Goal: Information Seeking & Learning: Find contact information

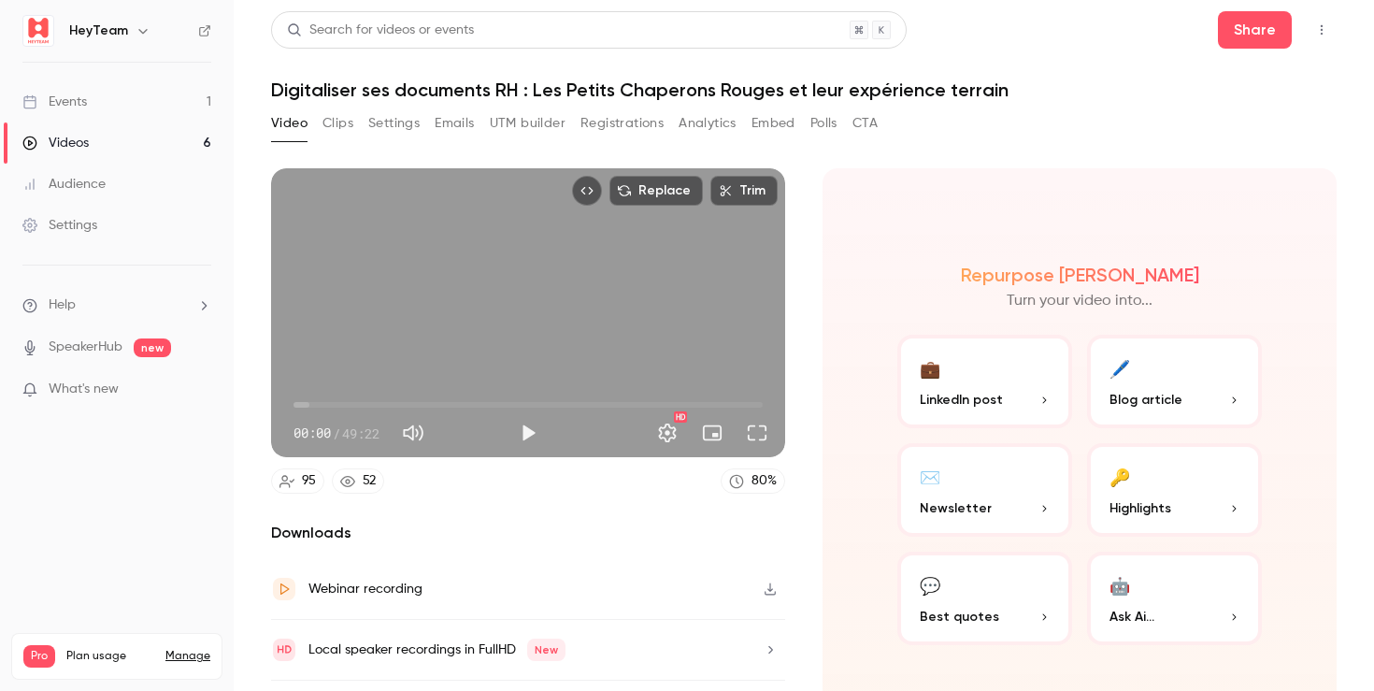
click at [333, 121] on button "Clips" at bounding box center [338, 123] width 31 height 30
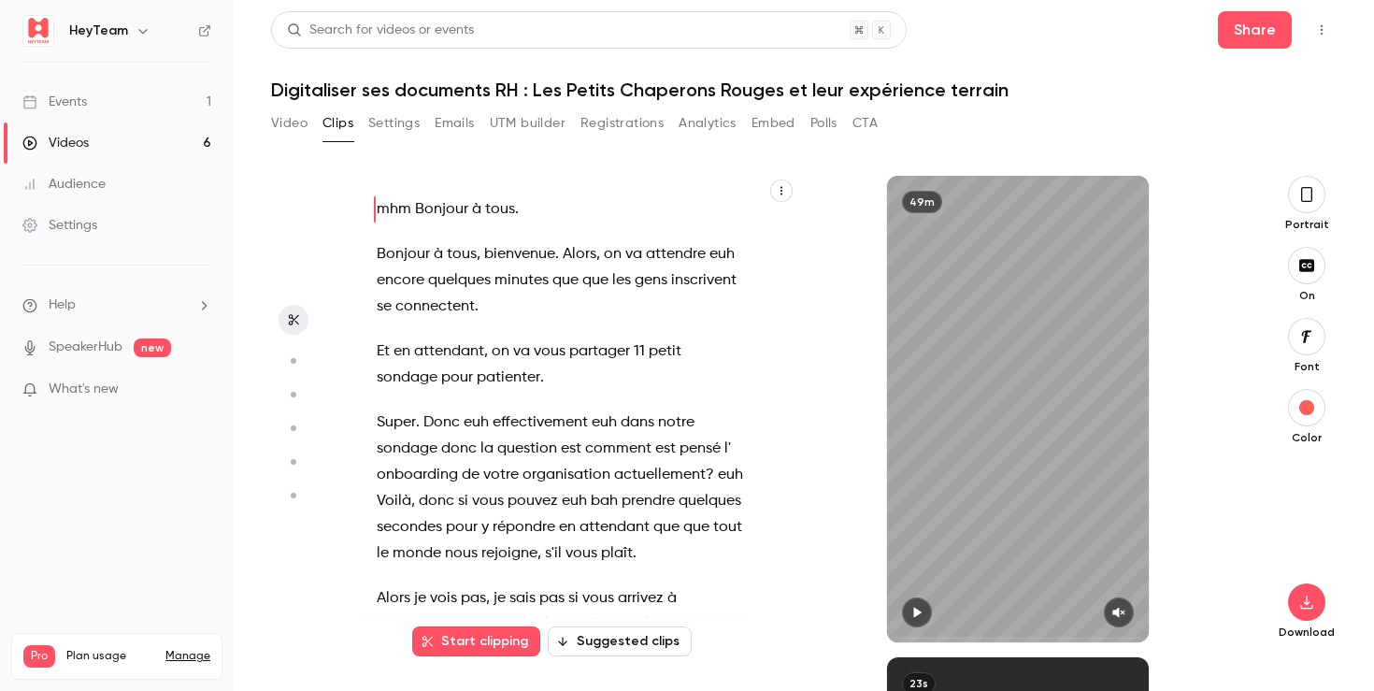
click at [393, 122] on button "Settings" at bounding box center [393, 123] width 51 height 30
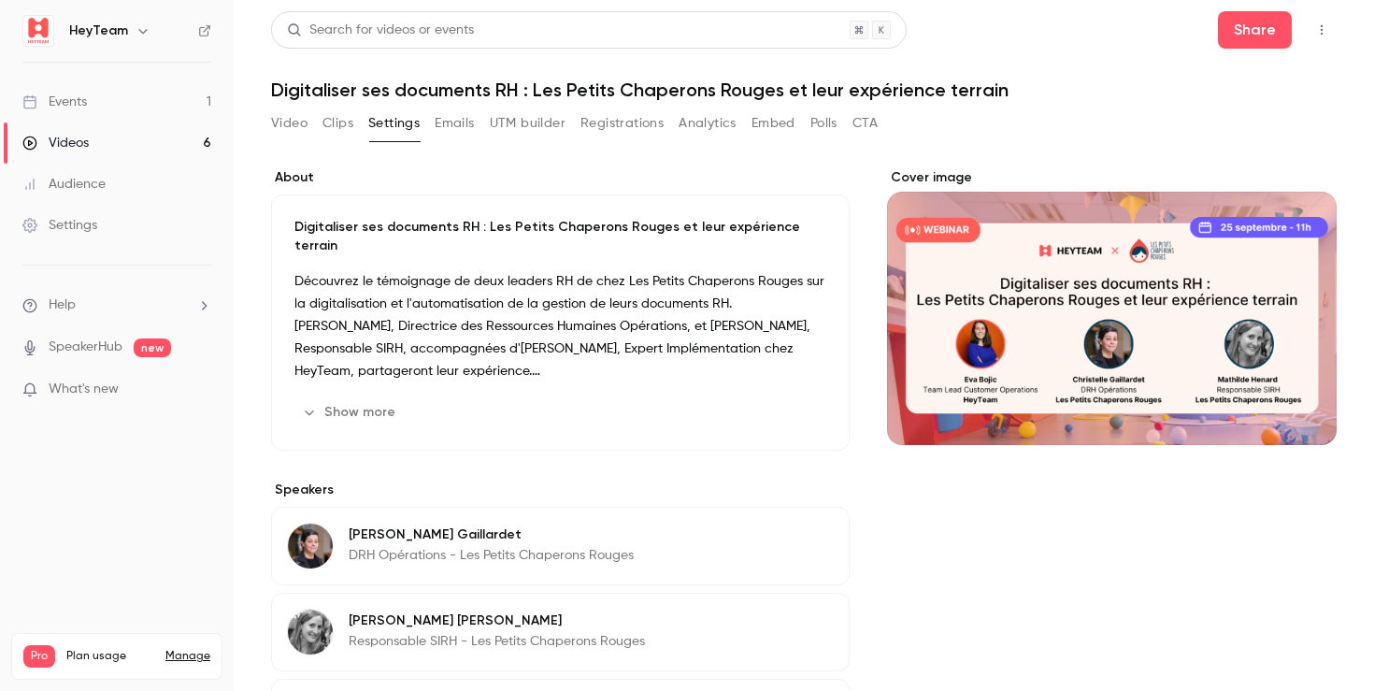
drag, startPoint x: 456, startPoint y: 122, endPoint x: 442, endPoint y: 122, distance: 14.1
click at [454, 122] on button "Emails" at bounding box center [454, 123] width 39 height 30
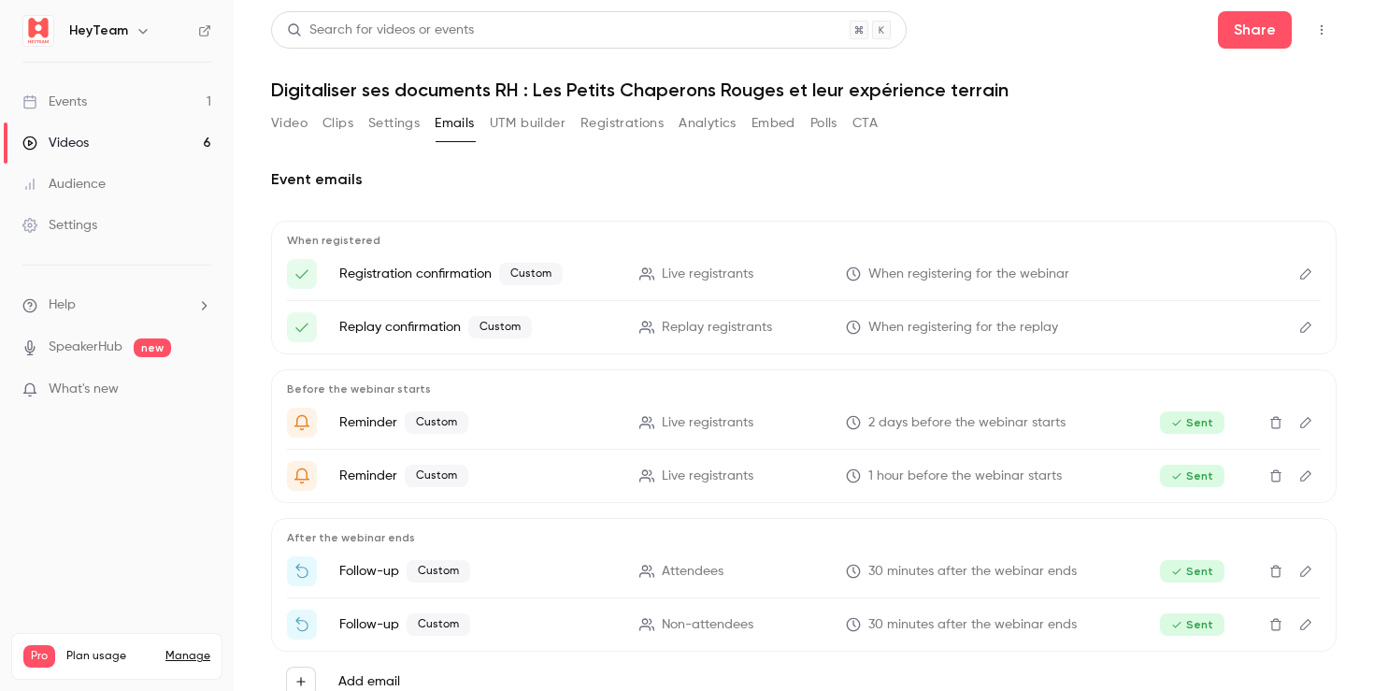
scroll to position [58, 0]
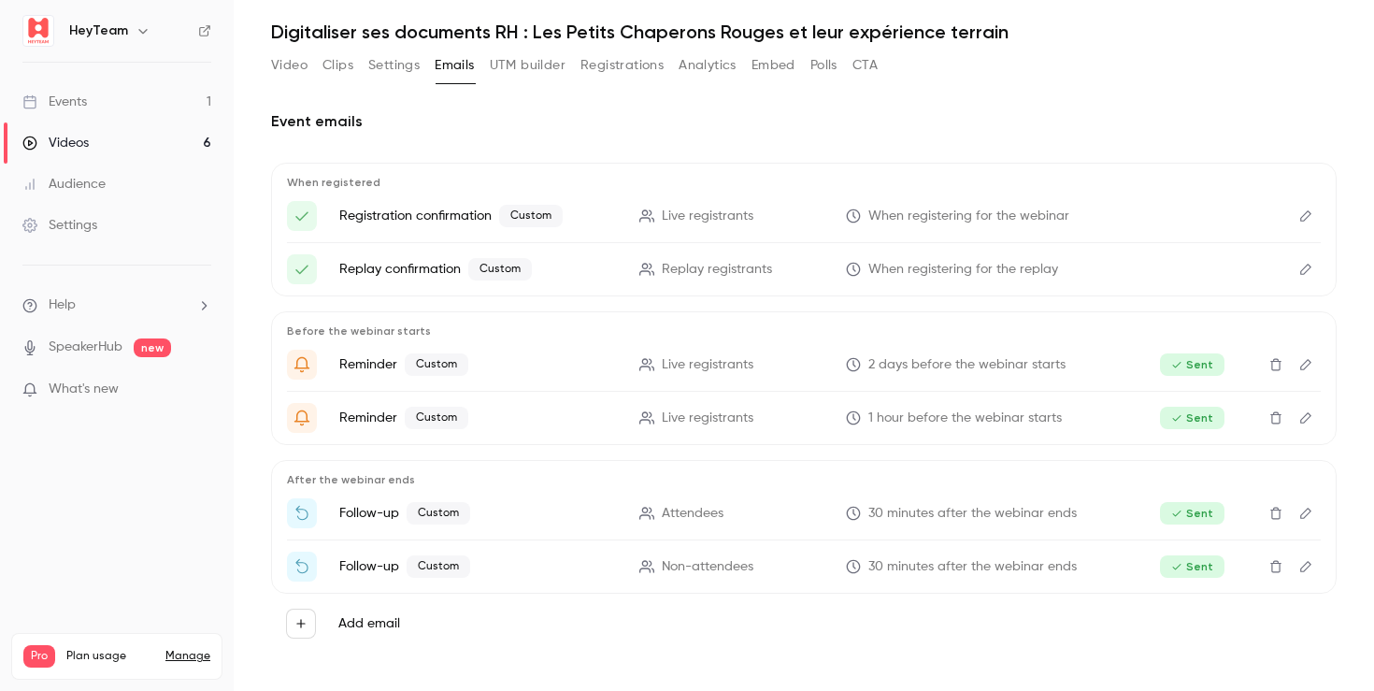
click at [353, 617] on label "Add email" at bounding box center [369, 623] width 62 height 19
click at [316, 617] on button "Add email" at bounding box center [301, 624] width 30 height 30
click at [160, 571] on div at bounding box center [687, 345] width 1374 height 691
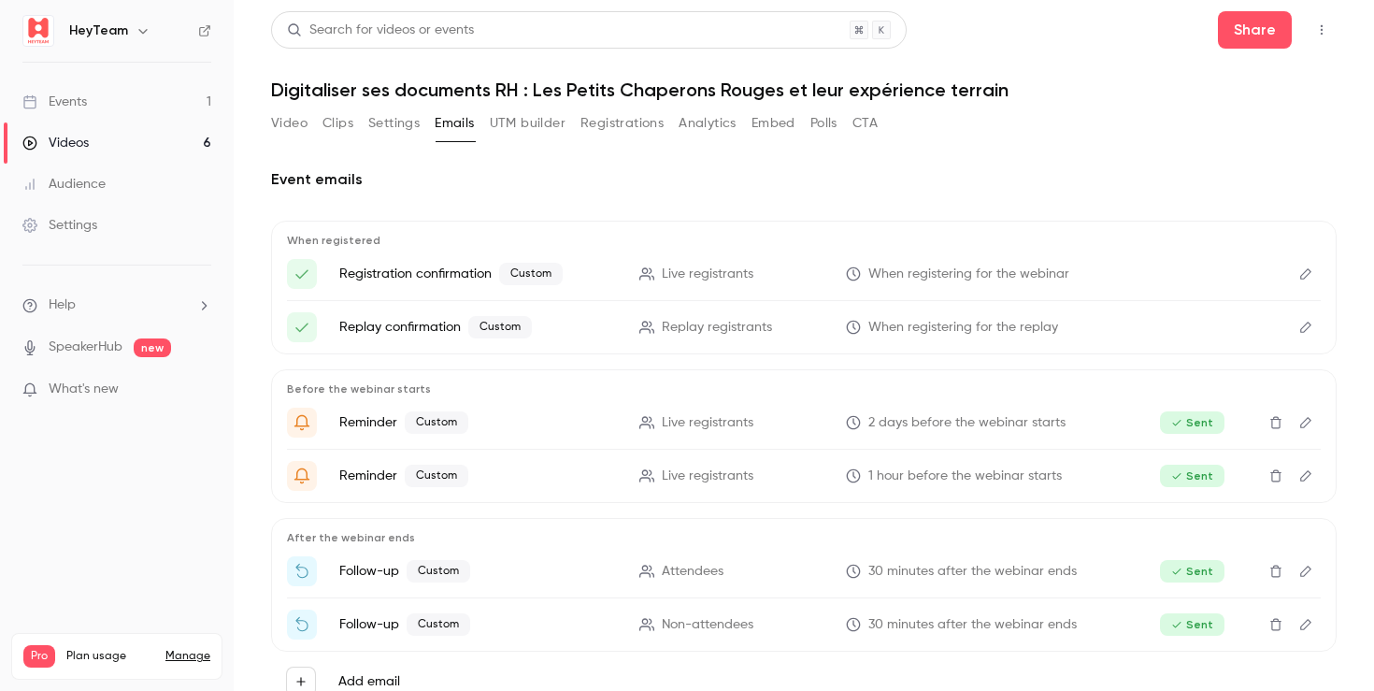
click at [719, 113] on button "Analytics" at bounding box center [708, 123] width 58 height 30
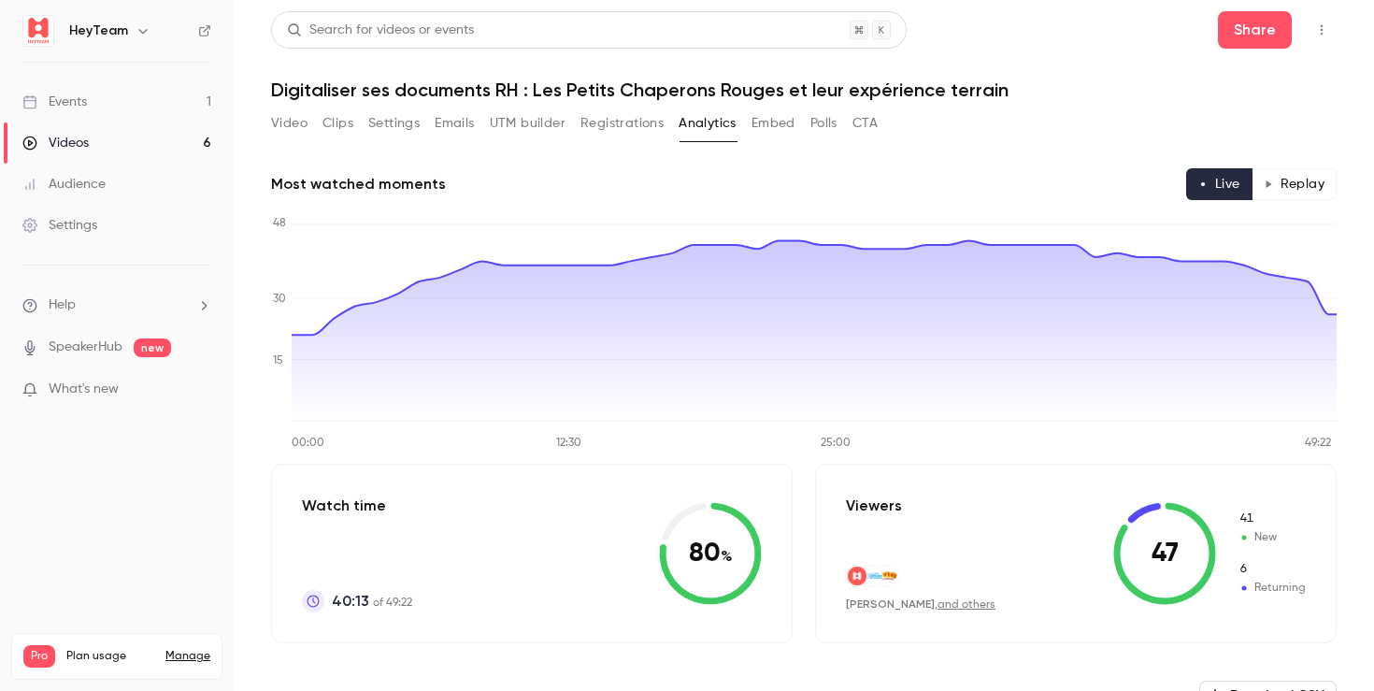
click at [1315, 171] on button "Replay" at bounding box center [1294, 184] width 85 height 32
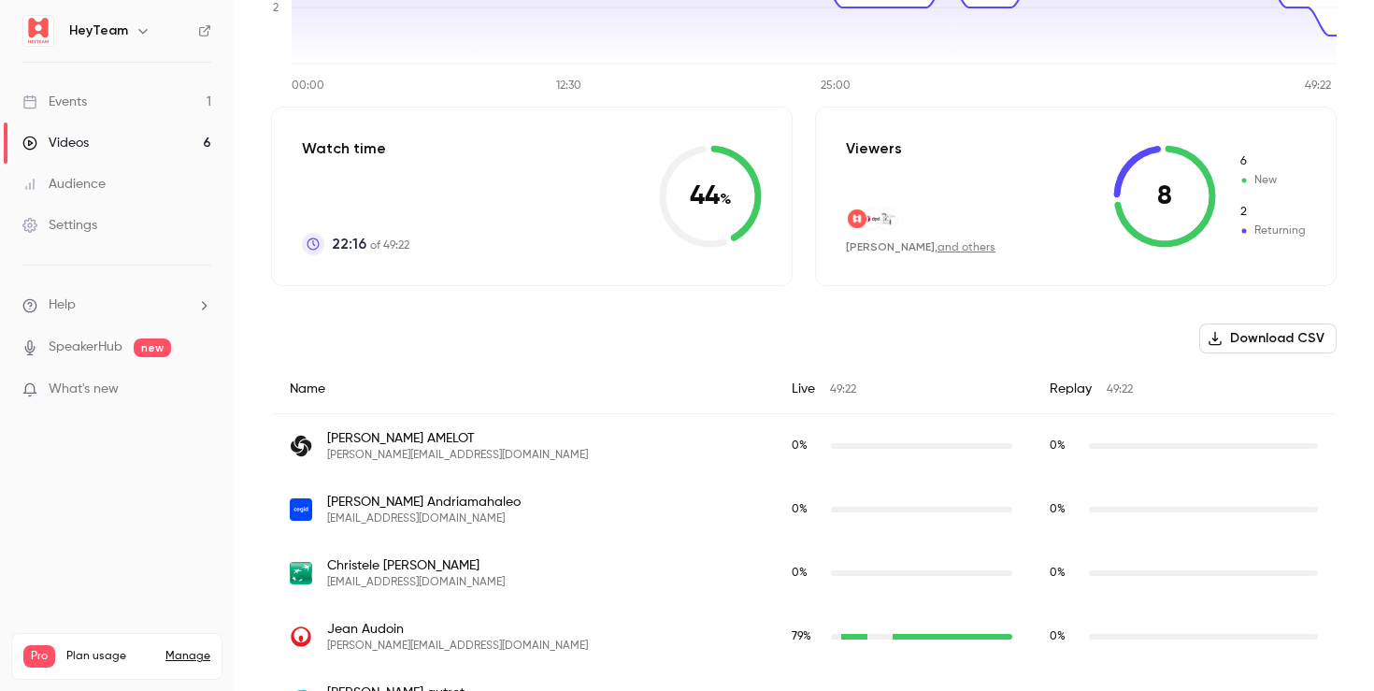
scroll to position [355, 0]
click at [1209, 211] on icon at bounding box center [1165, 198] width 102 height 103
click at [969, 248] on link "and others" at bounding box center [967, 249] width 58 height 11
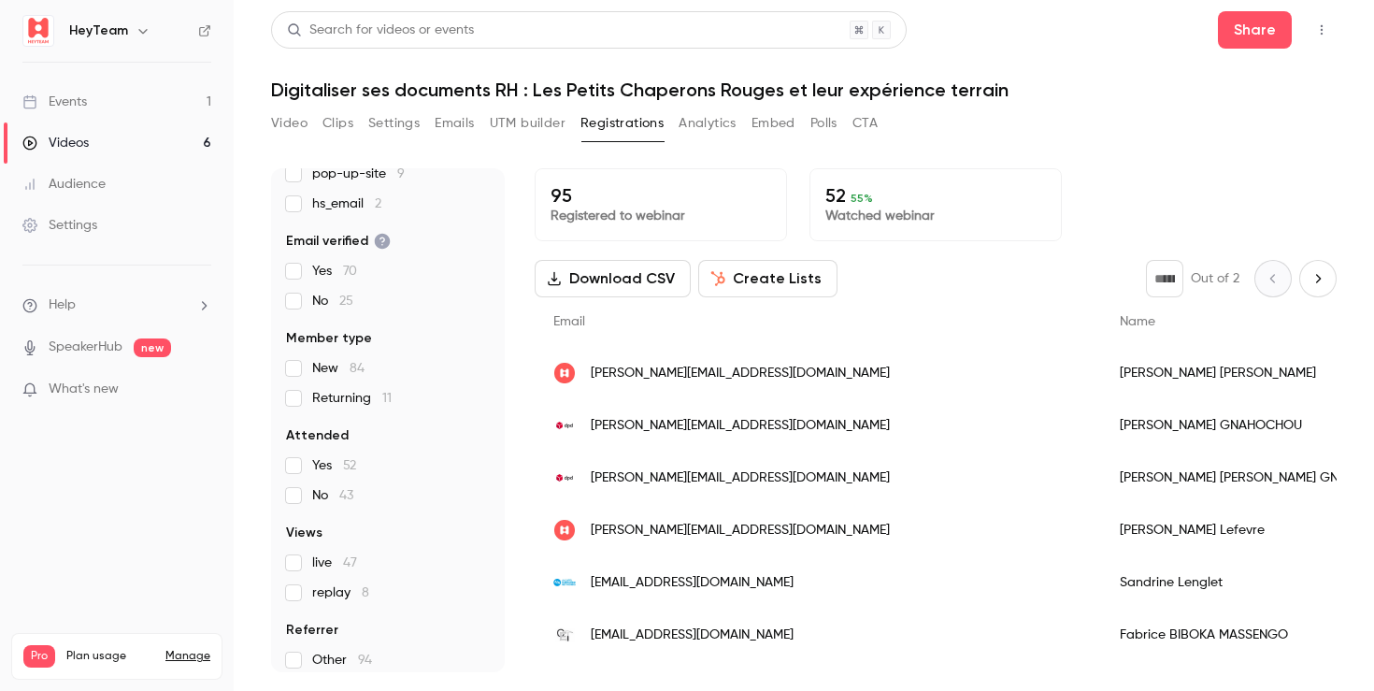
scroll to position [225, 0]
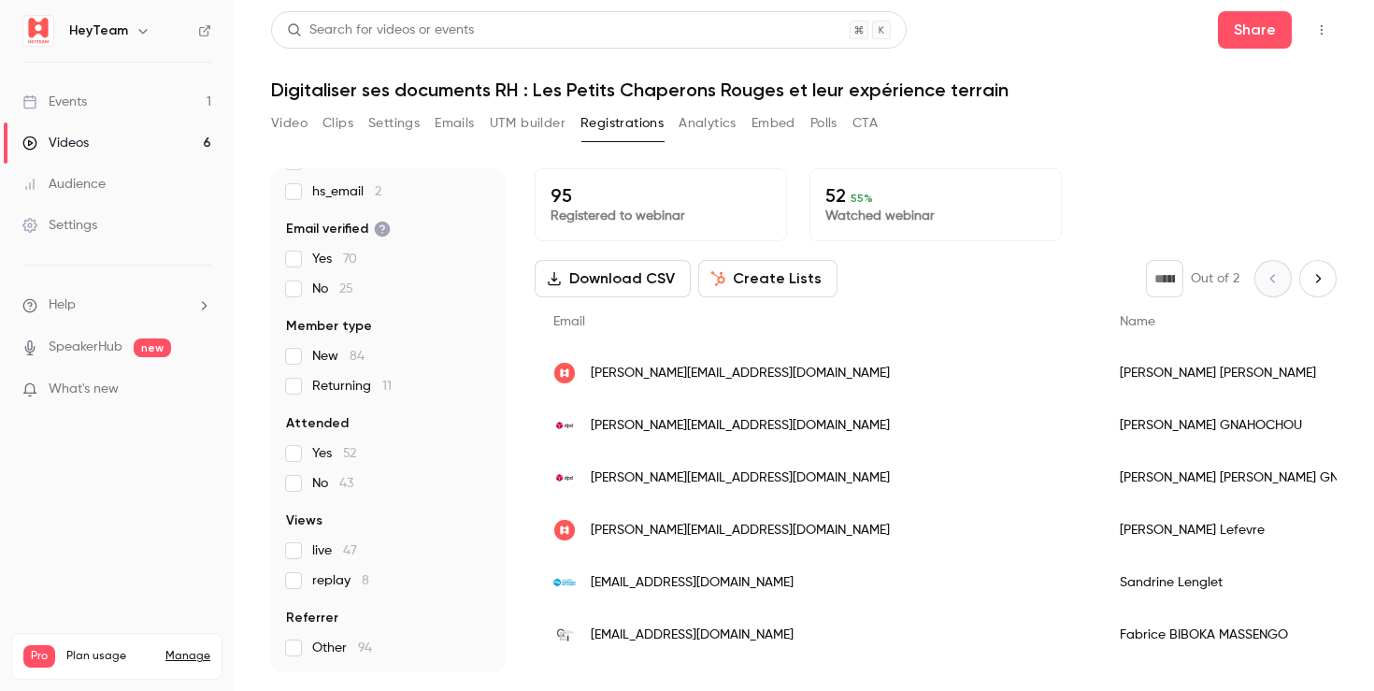
click at [297, 579] on label "replay 8" at bounding box center [388, 580] width 204 height 19
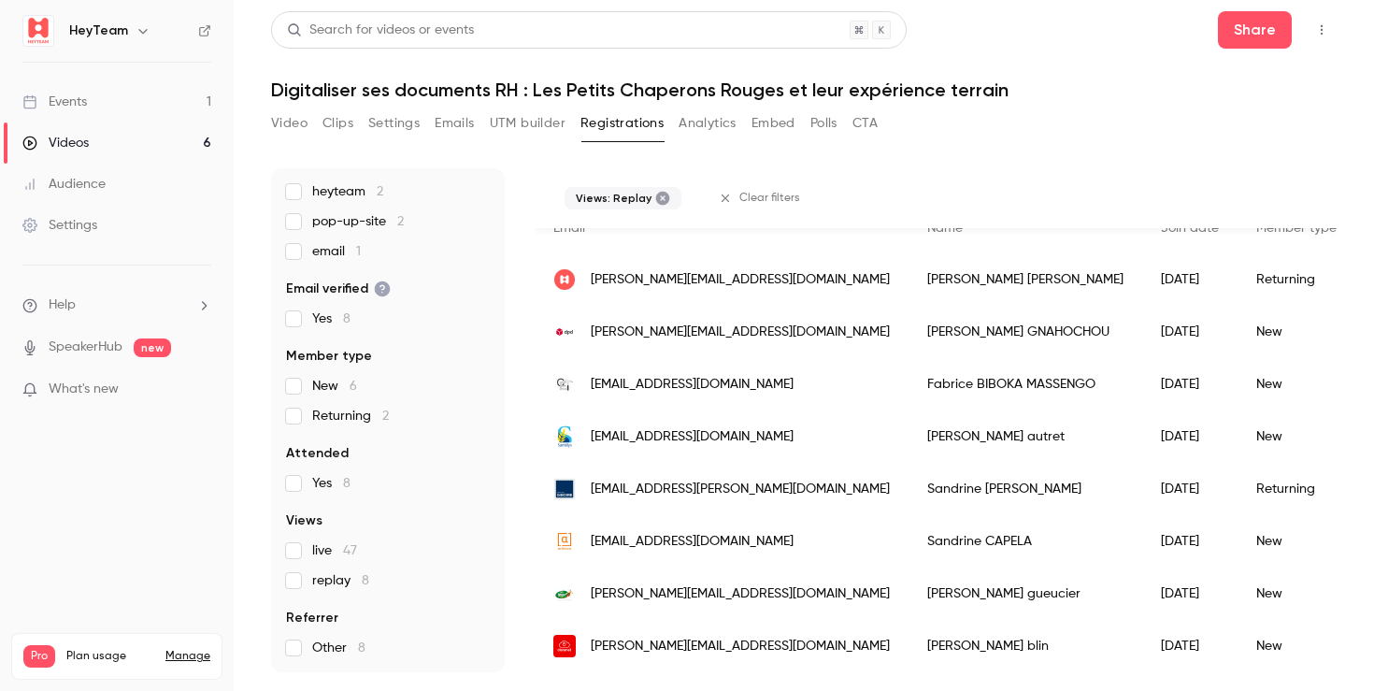
scroll to position [0, 0]
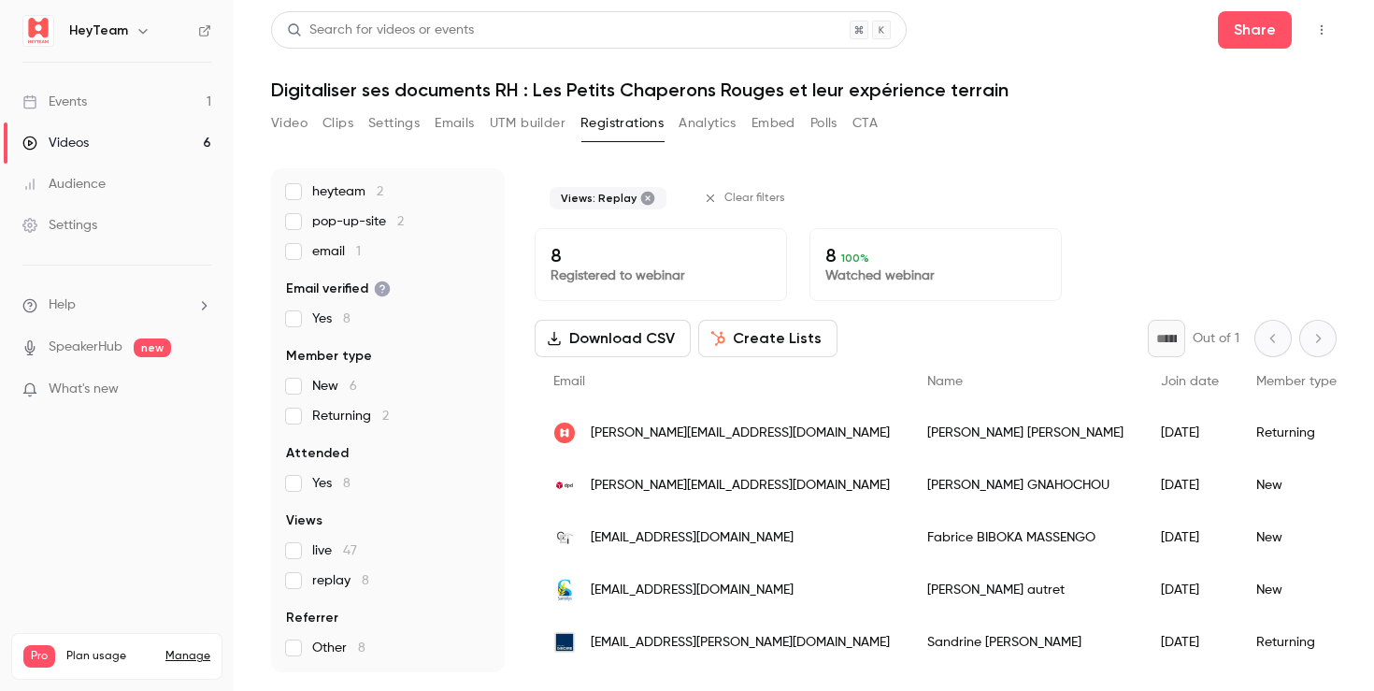
click at [728, 483] on span "[PERSON_NAME][EMAIL_ADDRESS][DOMAIN_NAME]" at bounding box center [740, 486] width 299 height 20
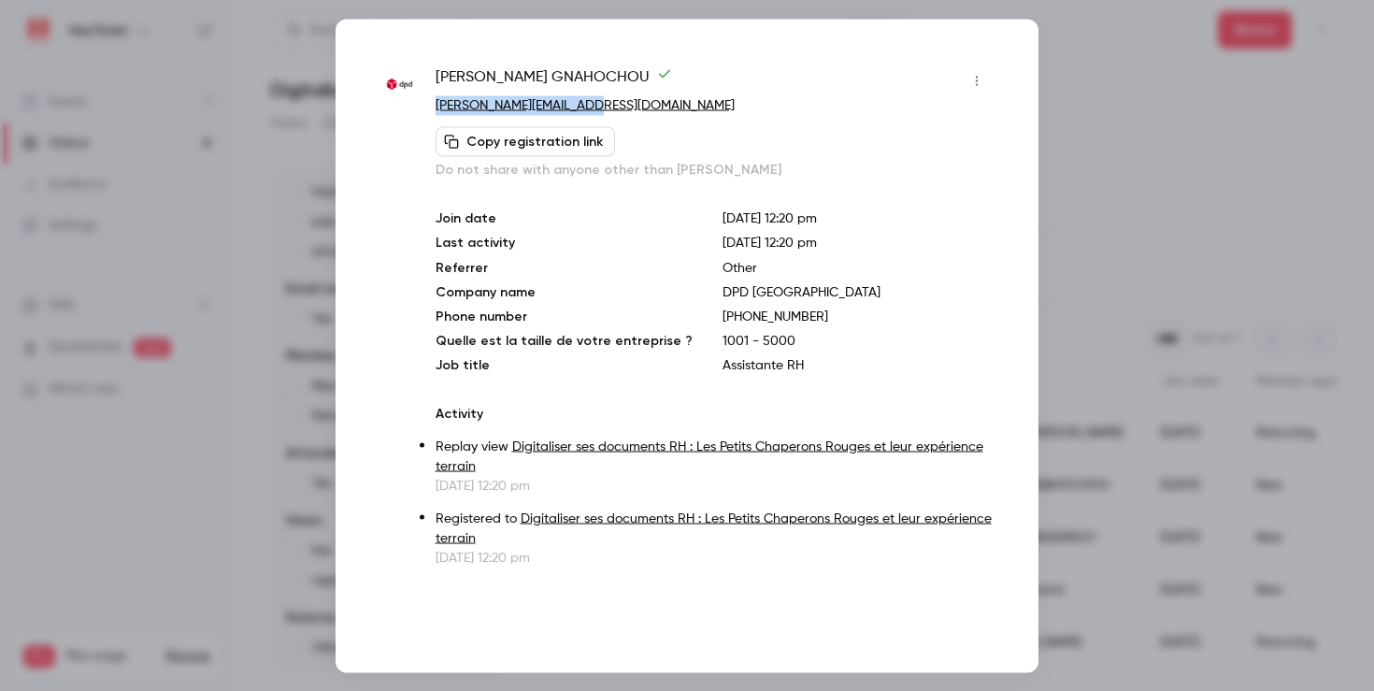
drag, startPoint x: 608, startPoint y: 100, endPoint x: 436, endPoint y: 103, distance: 172.0
click at [436, 103] on p "[PERSON_NAME][EMAIL_ADDRESS][DOMAIN_NAME]" at bounding box center [714, 105] width 556 height 20
copy link "[PERSON_NAME][EMAIL_ADDRESS][DOMAIN_NAME]"
click at [1158, 170] on div at bounding box center [687, 345] width 1374 height 691
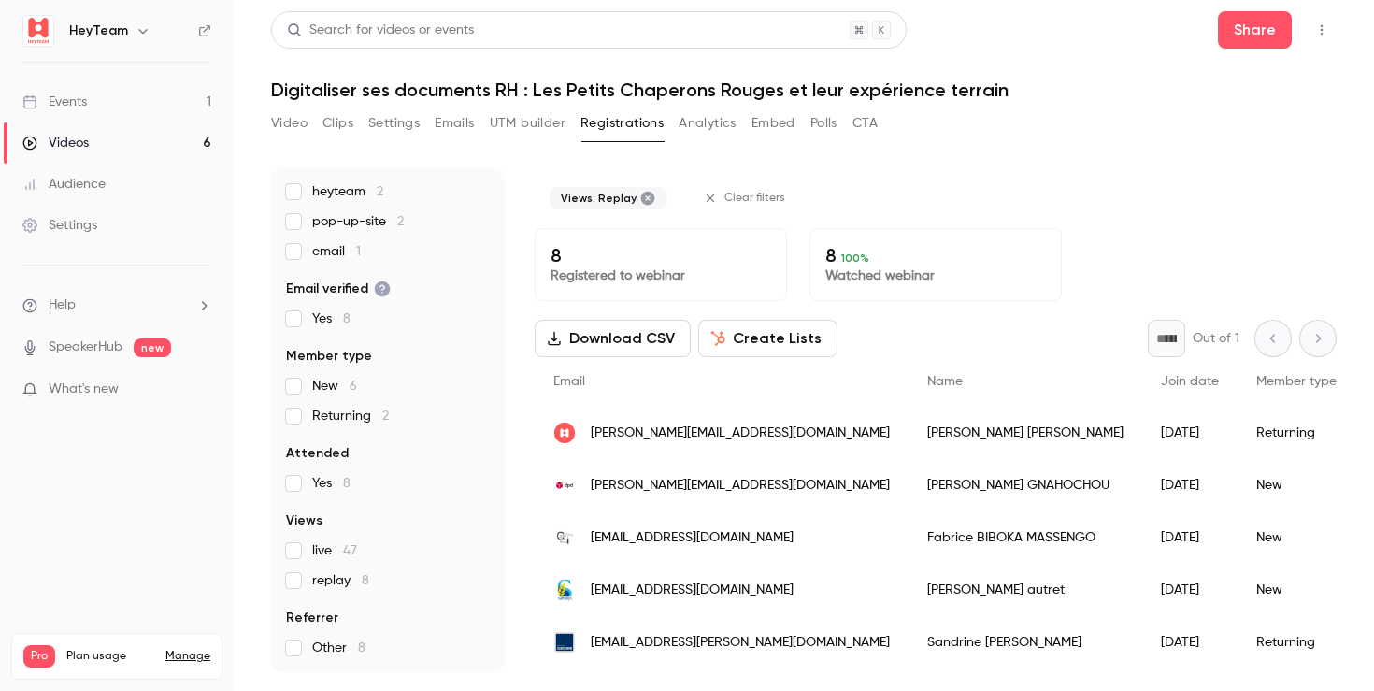
drag, startPoint x: 1156, startPoint y: 170, endPoint x: 1073, endPoint y: 134, distance: 90.8
click at [1156, 170] on div "Views: Replay Clear filters" at bounding box center [936, 198] width 802 height 60
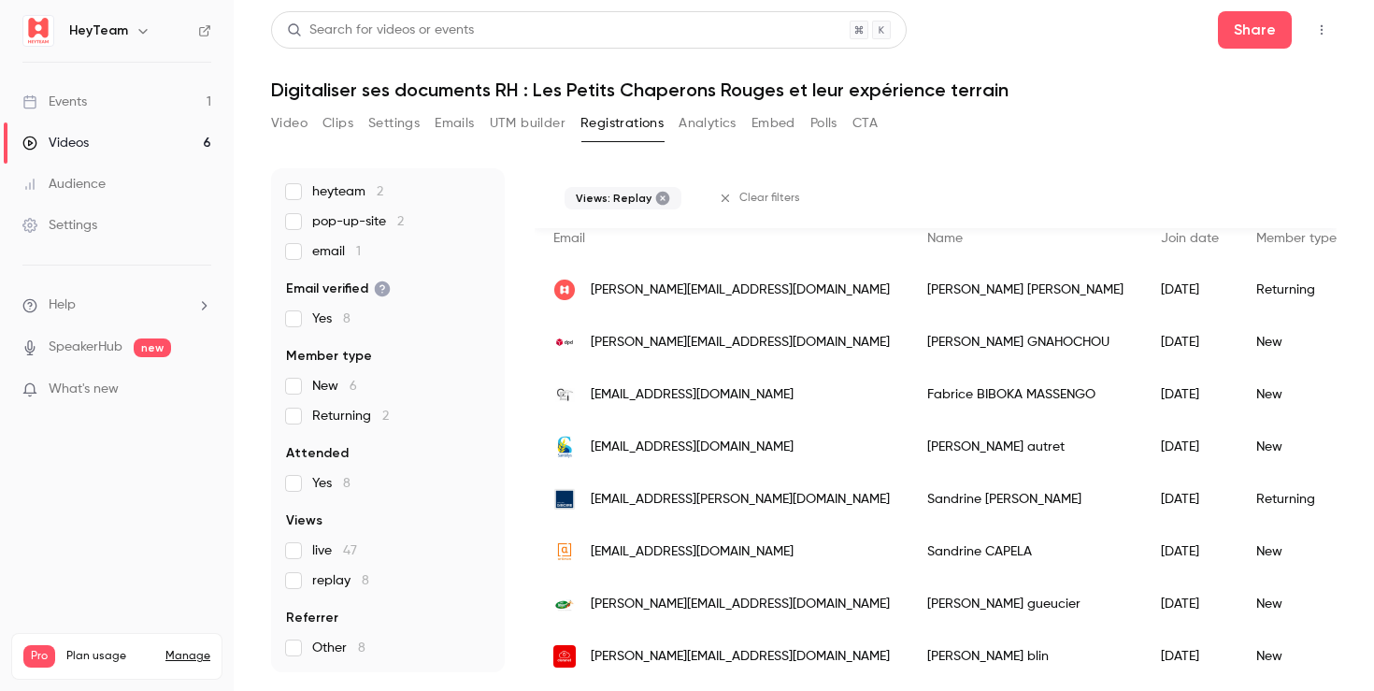
scroll to position [153, 0]
